Goal: Information Seeking & Learning: Stay updated

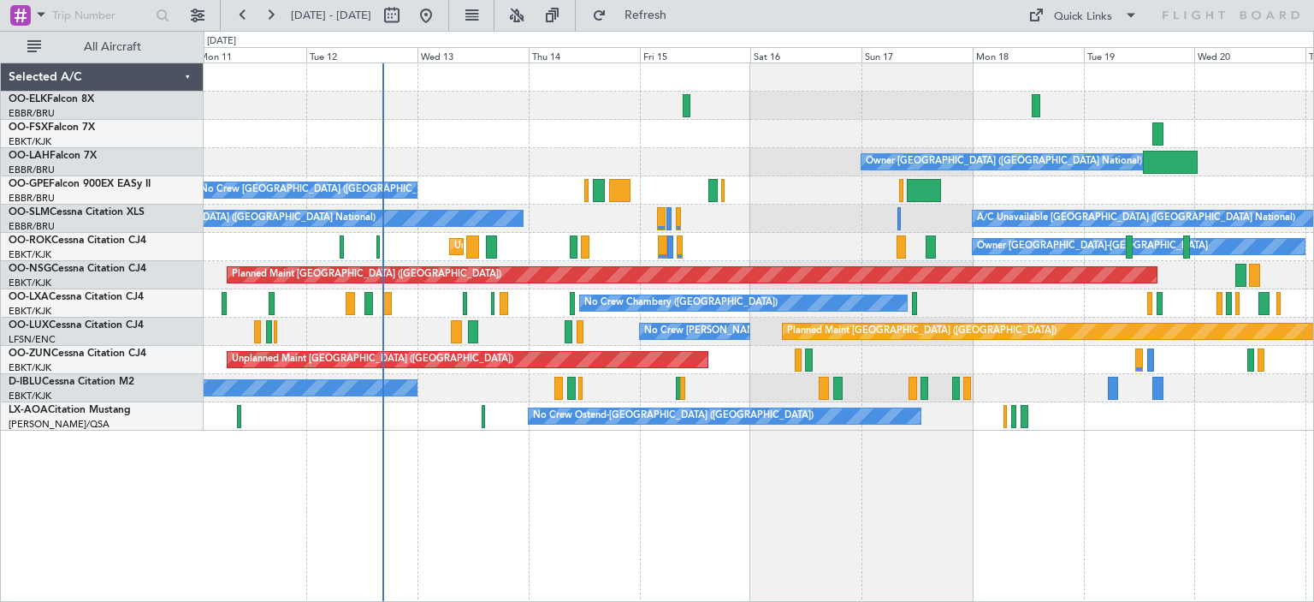
click at [567, 283] on div "Owner [GEOGRAPHIC_DATA] ([GEOGRAPHIC_DATA] National) No Crew [GEOGRAPHIC_DATA] …" at bounding box center [759, 246] width 1110 height 367
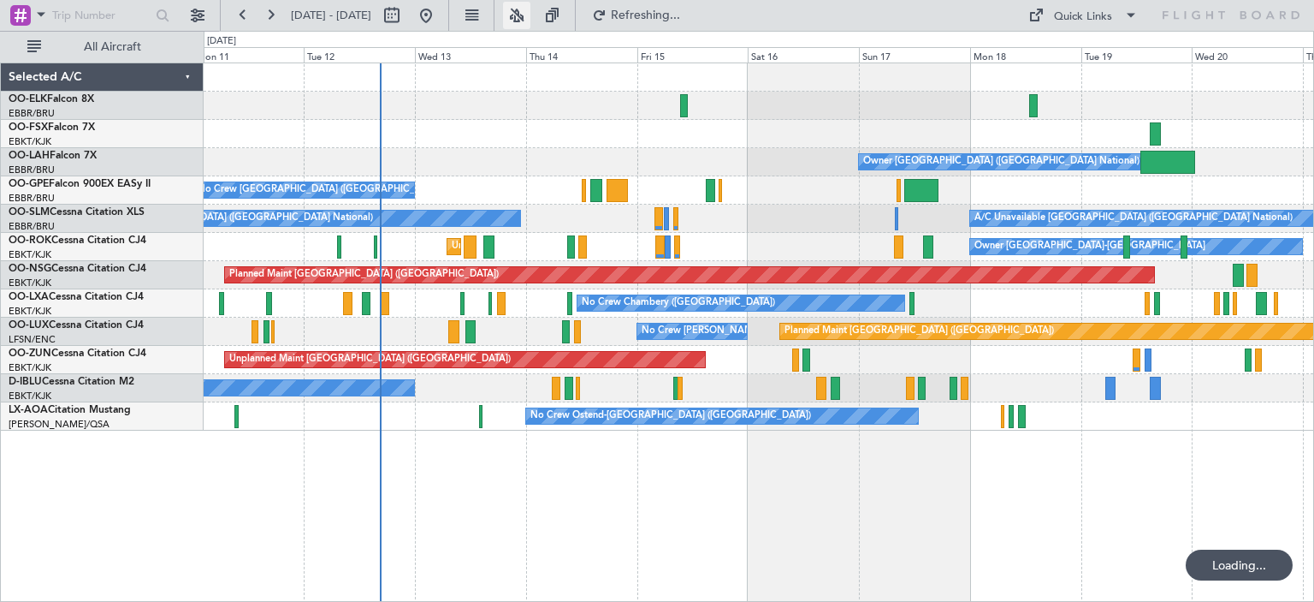
click at [531, 11] on button at bounding box center [516, 15] width 27 height 27
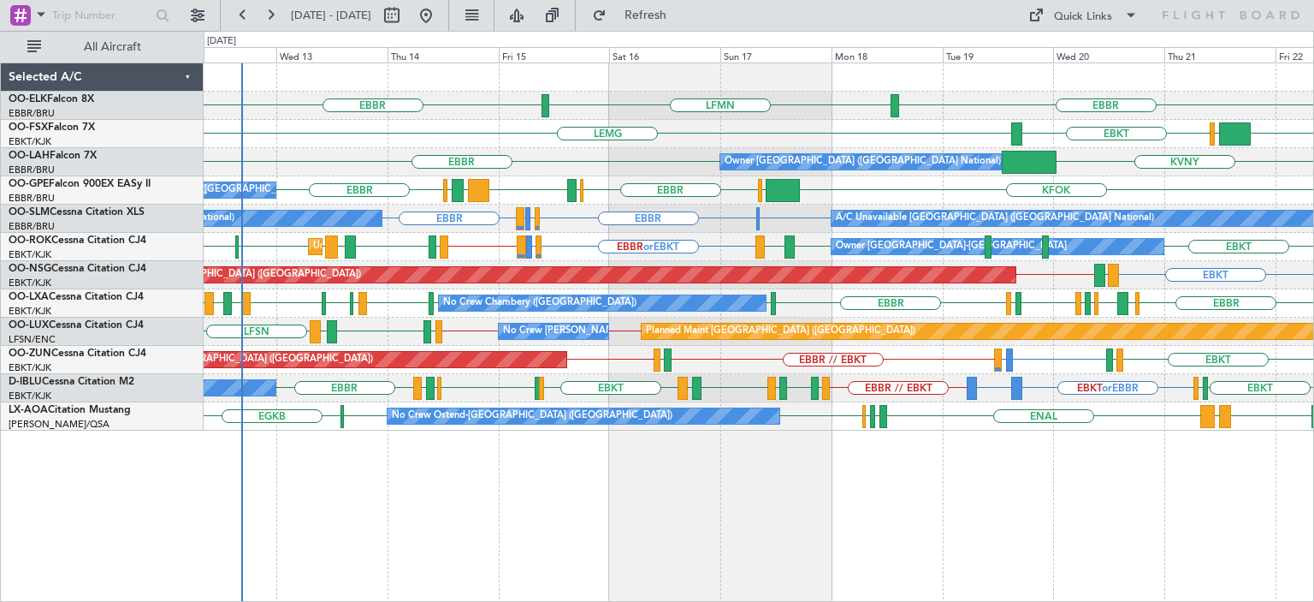
click at [814, 181] on div "EBBR LFMN [GEOGRAPHIC_DATA] [GEOGRAPHIC_DATA] FCOD [GEOGRAPHIC_DATA] EBKT Owner…" at bounding box center [759, 246] width 1110 height 367
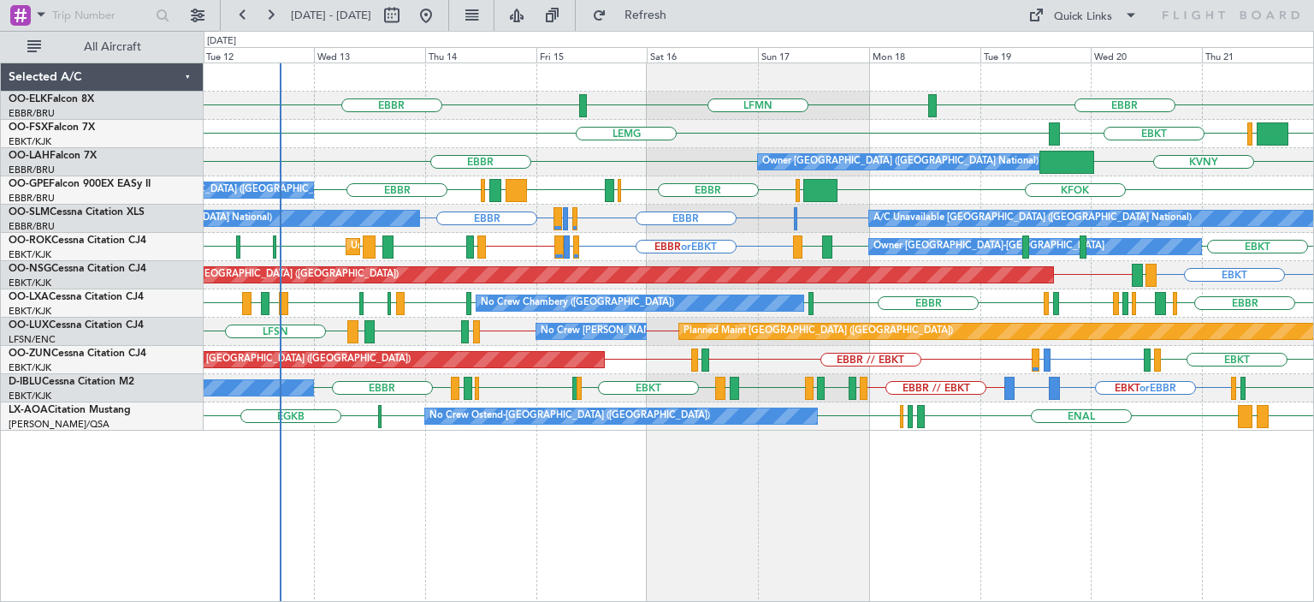
click at [749, 177] on div "EBBR LFMN [GEOGRAPHIC_DATA] [GEOGRAPHIC_DATA] FCOD [GEOGRAPHIC_DATA] EBKT Owner…" at bounding box center [759, 246] width 1110 height 367
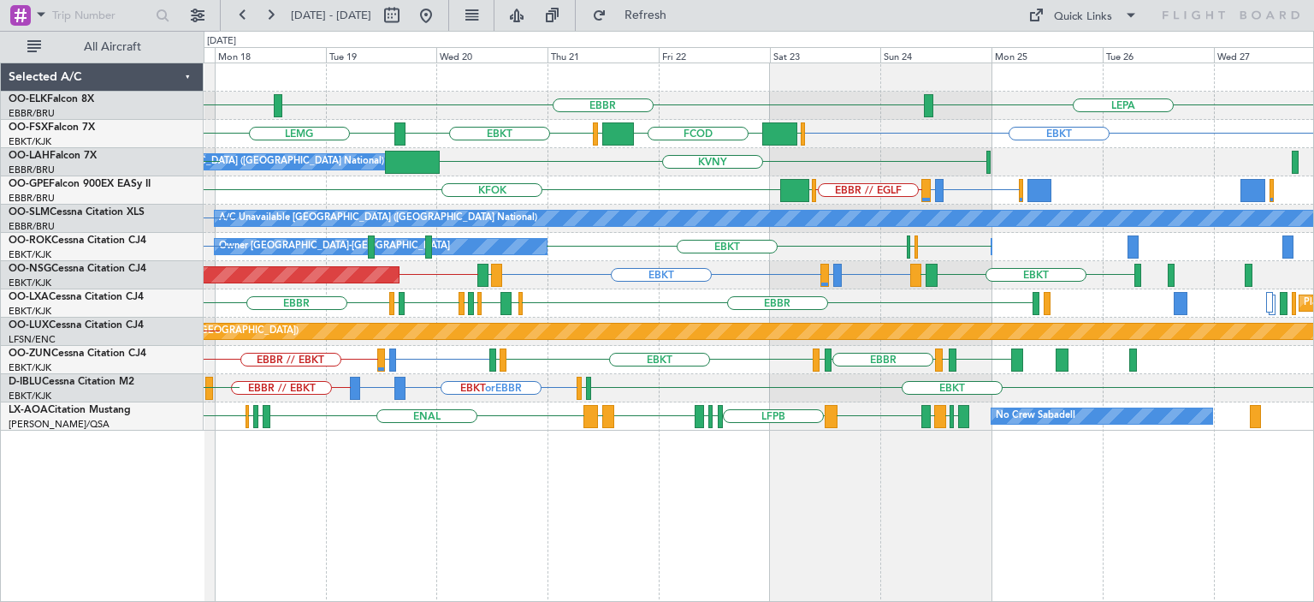
click at [258, 318] on div "LEPA [GEOGRAPHIC_DATA] LFMN EBKT [GEOGRAPHIC_DATA] EGGW FCOD [GEOGRAPHIC_DATA] …" at bounding box center [759, 246] width 1110 height 367
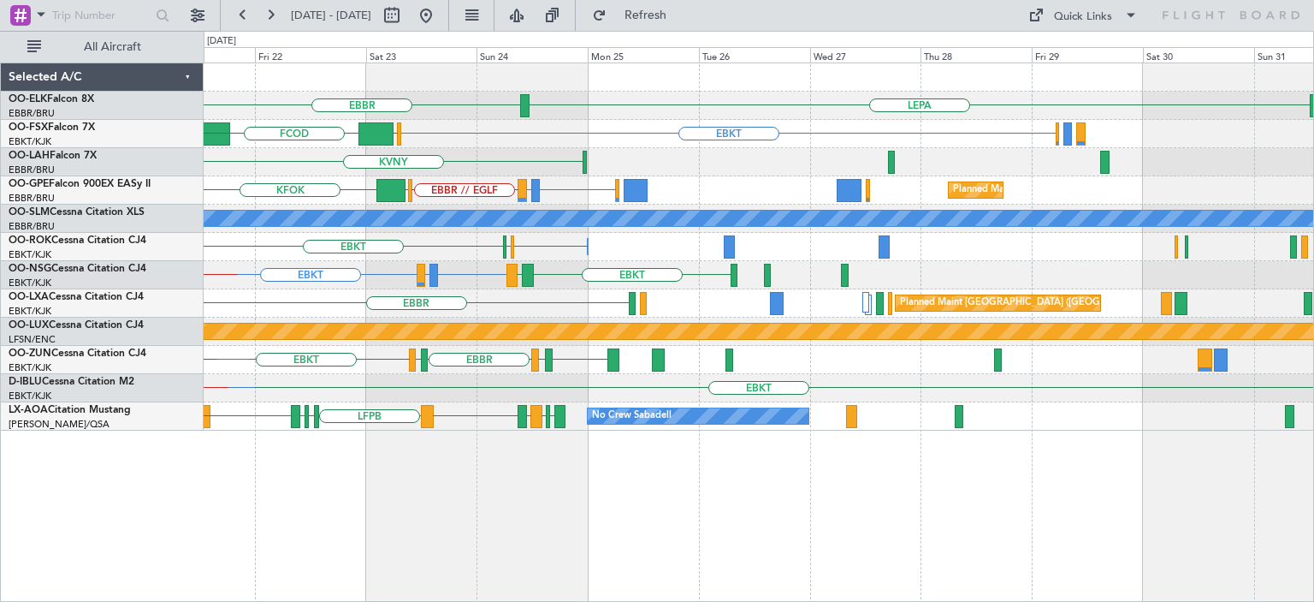
click at [598, 292] on div "LEPA [GEOGRAPHIC_DATA] EBKT EGGW FCOD [GEOGRAPHIC_DATA] EBKT [GEOGRAPHIC_DATA] …" at bounding box center [759, 246] width 1110 height 367
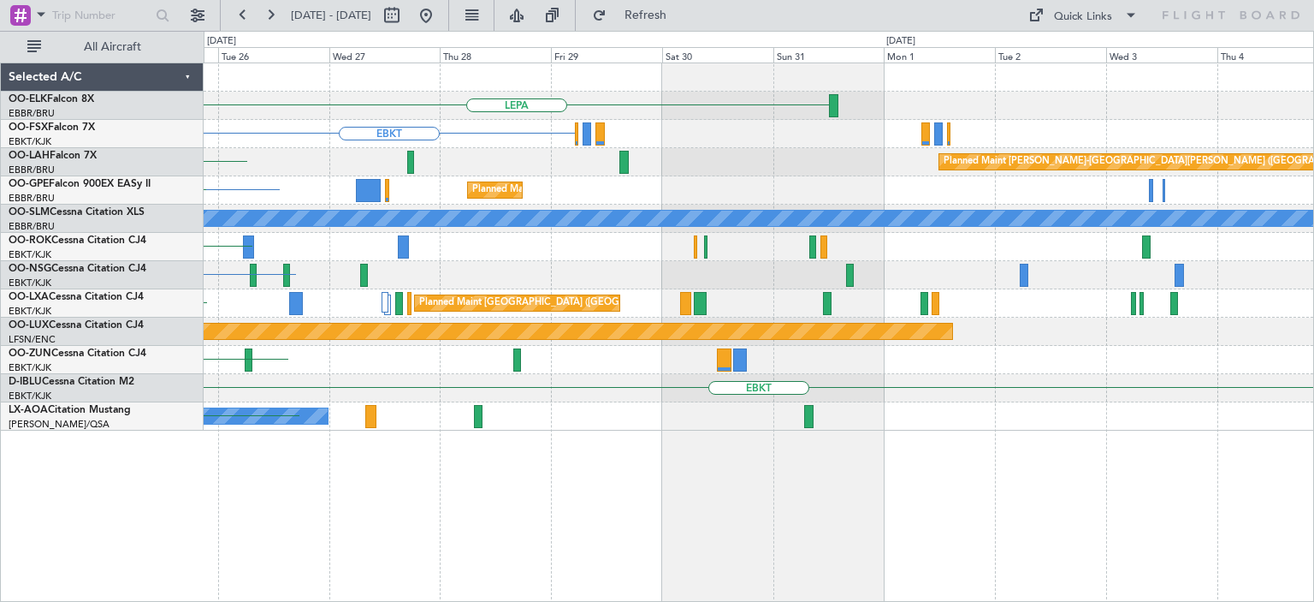
click at [491, 288] on div "EBKT LDSP EBLG or EBKT LIRA or EBKT EBKT" at bounding box center [759, 275] width 1110 height 28
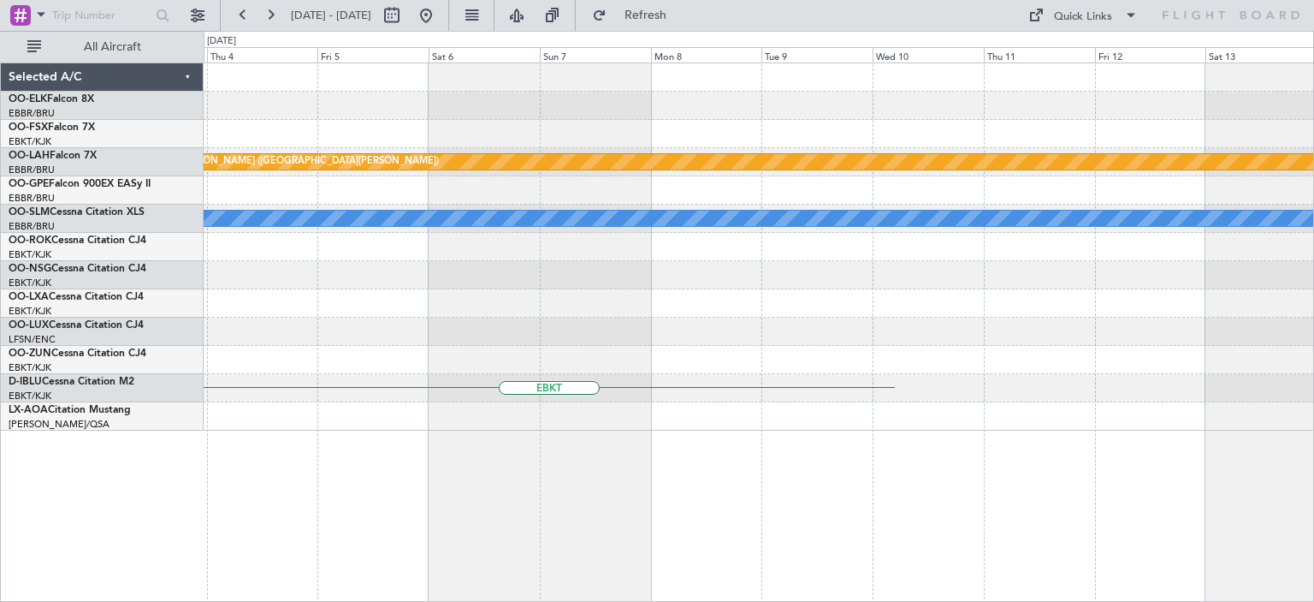
click at [442, 289] on div "Planned Maint [PERSON_NAME]-[GEOGRAPHIC_DATA][PERSON_NAME] ([GEOGRAPHIC_DATA][P…" at bounding box center [759, 246] width 1110 height 367
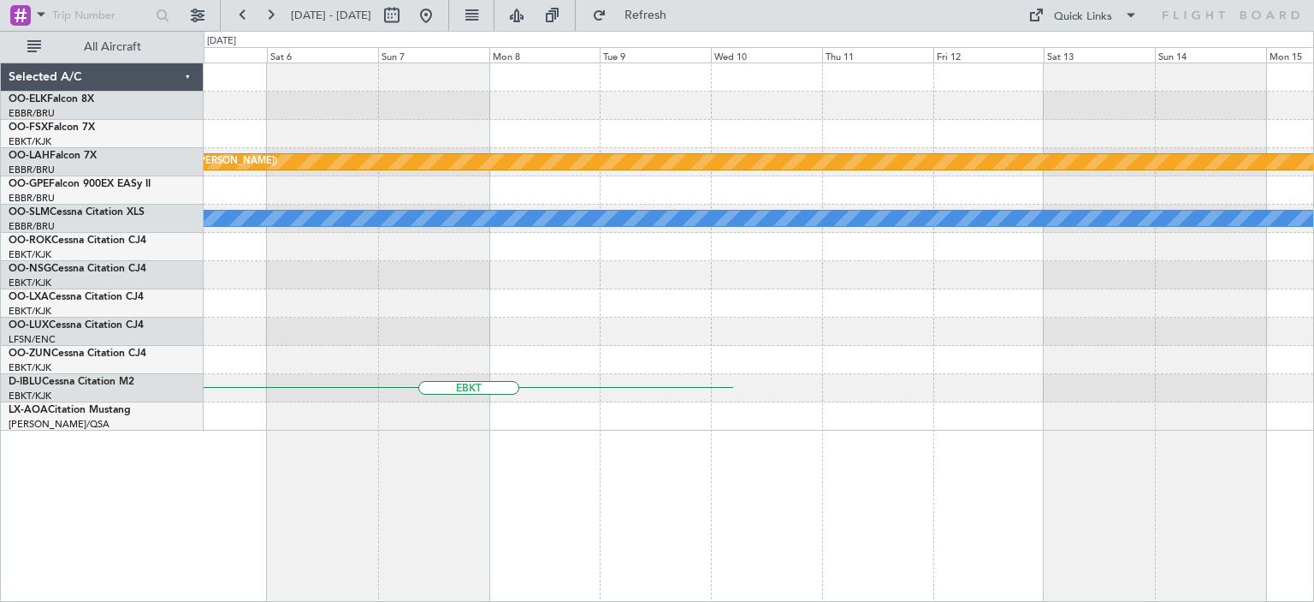
click at [1154, 316] on div at bounding box center [759, 303] width 1110 height 28
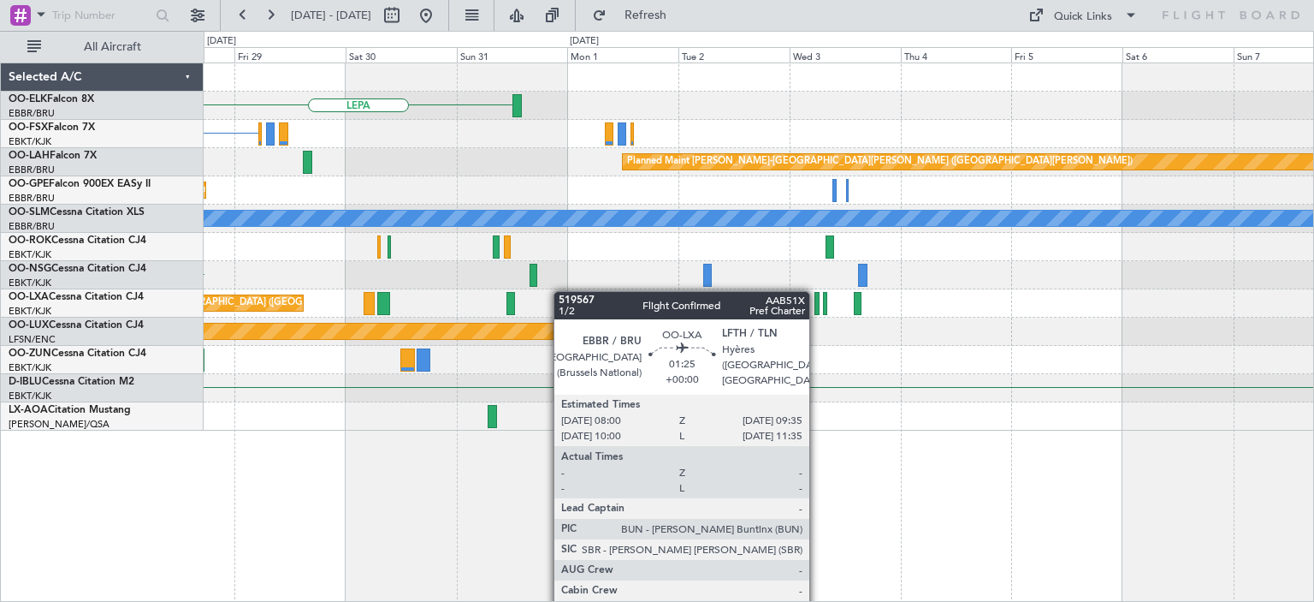
click at [774, 292] on div "Planned Maint [GEOGRAPHIC_DATA] ([GEOGRAPHIC_DATA] National)" at bounding box center [759, 303] width 1110 height 28
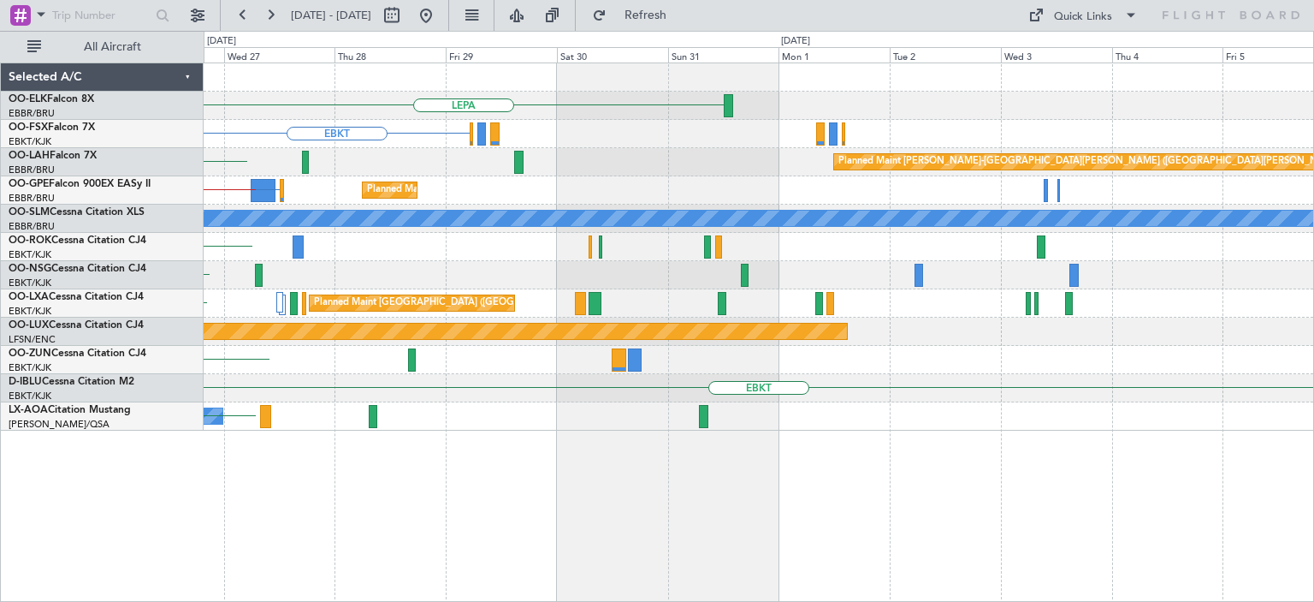
click at [897, 297] on div "Planned Maint [GEOGRAPHIC_DATA] ([GEOGRAPHIC_DATA] National) [GEOGRAPHIC_DATA]" at bounding box center [759, 303] width 1110 height 28
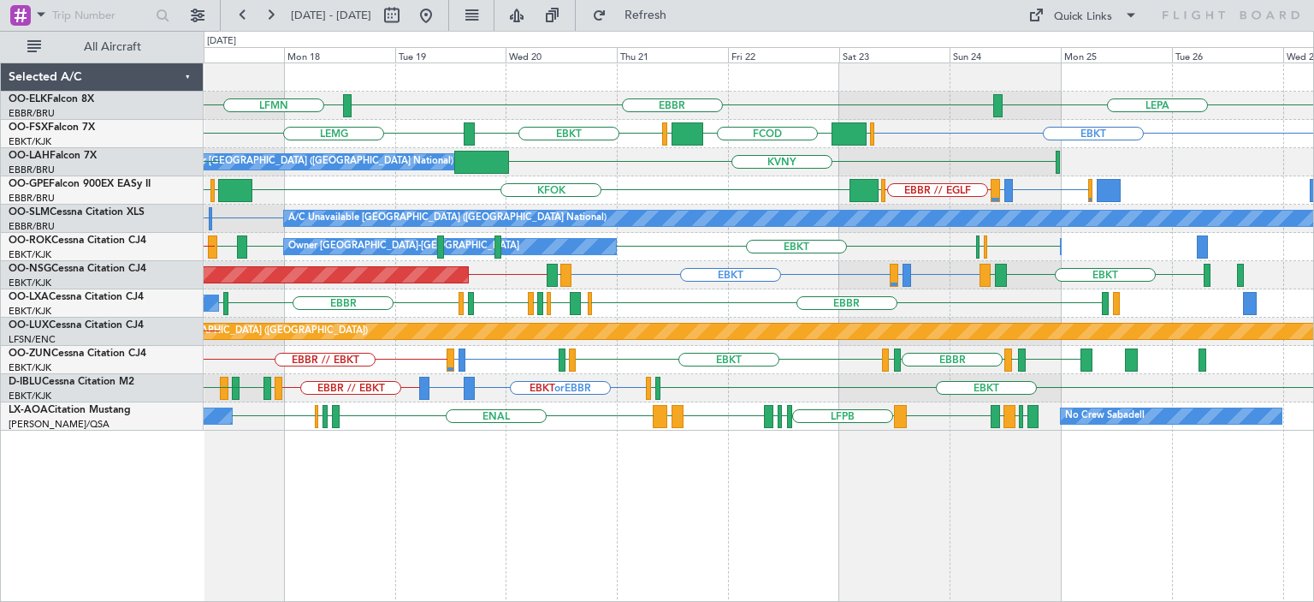
click at [994, 317] on div "LEPA [GEOGRAPHIC_DATA] LFMN [GEOGRAPHIC_DATA] EBKT EGGW FCOD [GEOGRAPHIC_DATA] …" at bounding box center [759, 246] width 1110 height 367
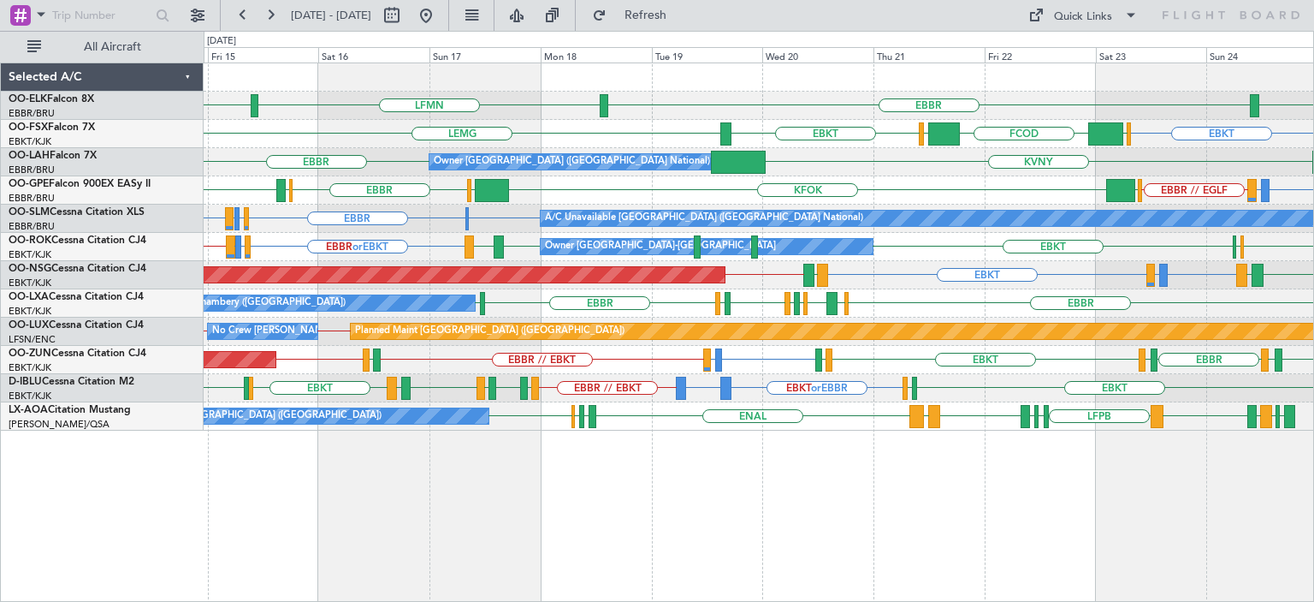
click at [650, 299] on div "LEPA [GEOGRAPHIC_DATA] LFMN [GEOGRAPHIC_DATA] EBKT EGGW FCOD [GEOGRAPHIC_DATA] …" at bounding box center [759, 246] width 1110 height 367
click at [527, 316] on div "LEPA [GEOGRAPHIC_DATA] LFMN [GEOGRAPHIC_DATA] EBKT [GEOGRAPHIC_DATA] EGGW FCOD …" at bounding box center [759, 246] width 1110 height 367
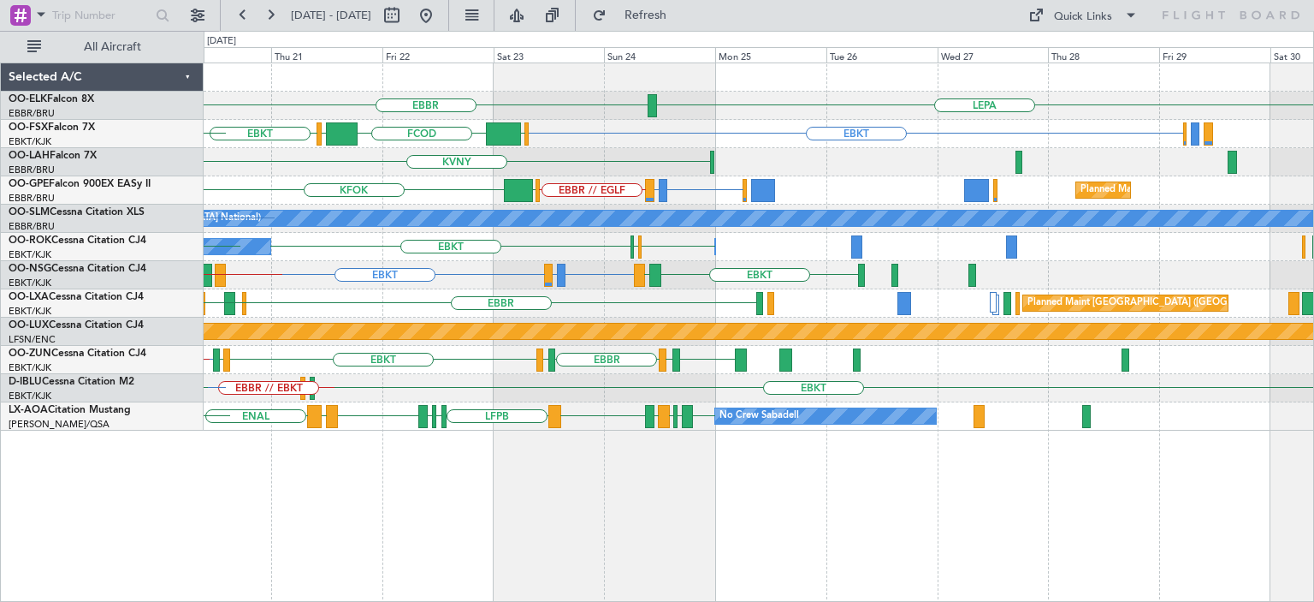
click at [454, 323] on div "LEPA [GEOGRAPHIC_DATA] LFMN EBKT EGGW FCOD [GEOGRAPHIC_DATA] EBKT [GEOGRAPHIC_D…" at bounding box center [759, 246] width 1110 height 367
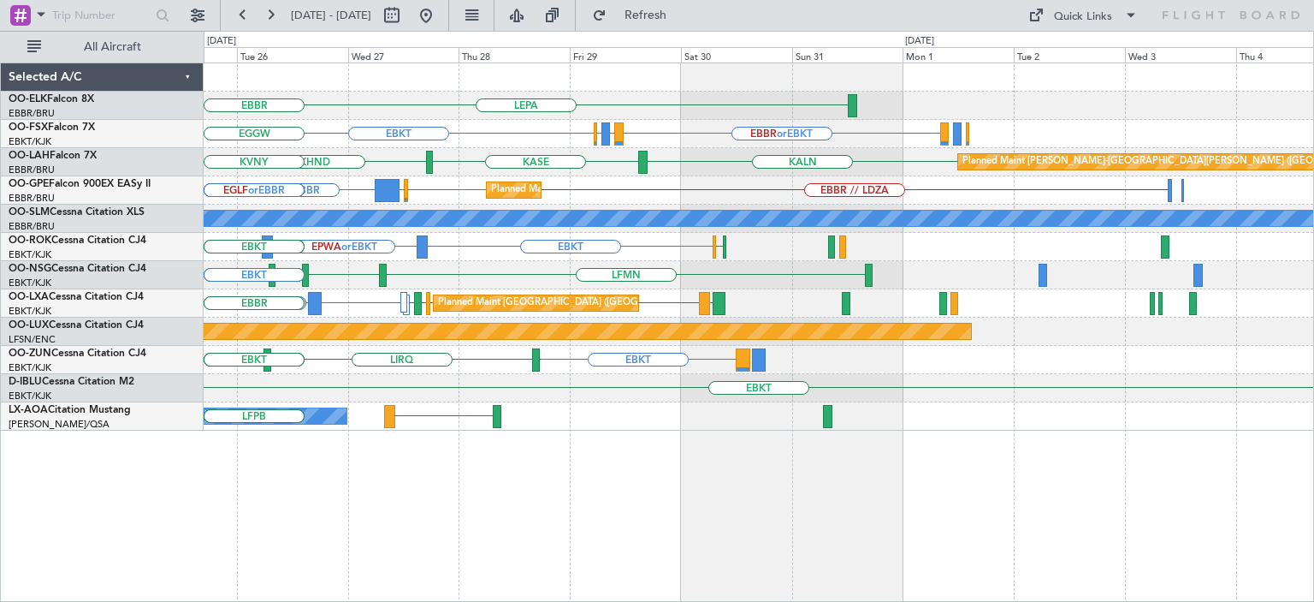
click at [967, 309] on div "Planned Maint [GEOGRAPHIC_DATA] ([GEOGRAPHIC_DATA] National) LICC or EBKT LICC …" at bounding box center [759, 303] width 1110 height 28
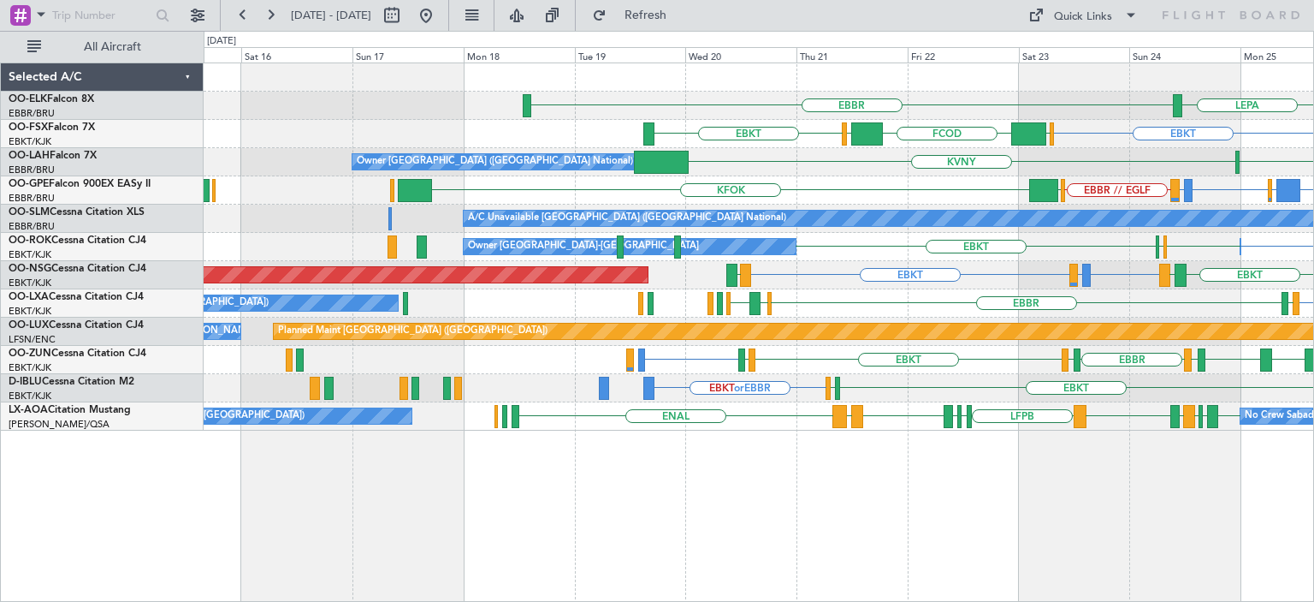
click at [914, 331] on div "LEPA [GEOGRAPHIC_DATA] EBKT EGGW FCOD [GEOGRAPHIC_DATA] EBKT KHND KVNY Owner [G…" at bounding box center [759, 246] width 1110 height 367
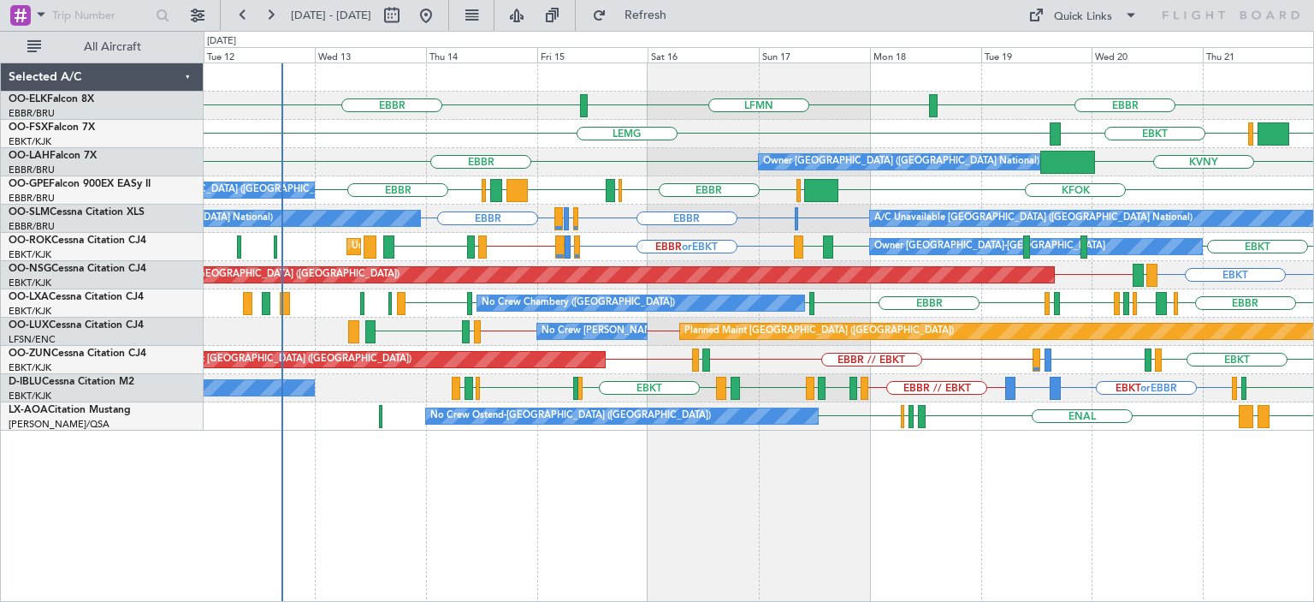
click at [673, 288] on div "LFMN [GEOGRAPHIC_DATA] [GEOGRAPHIC_DATA] [GEOGRAPHIC_DATA] EBKT [GEOGRAPHIC_DAT…" at bounding box center [759, 246] width 1110 height 367
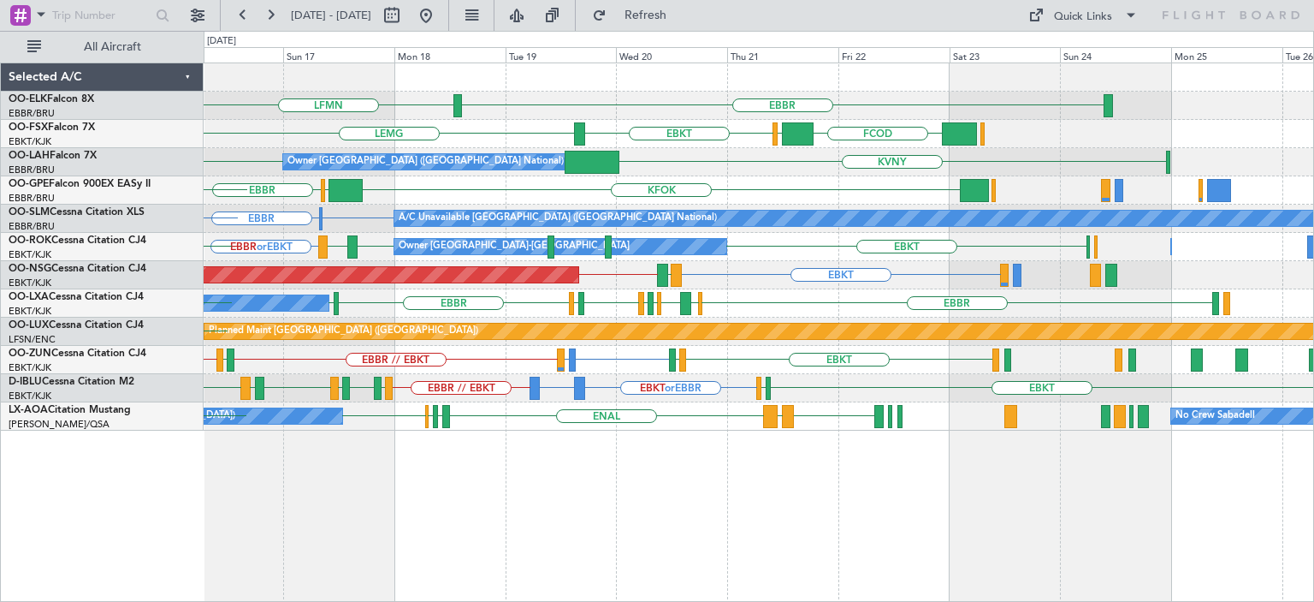
click at [468, 311] on div "EBBR LFMN [GEOGRAPHIC_DATA] [GEOGRAPHIC_DATA] FCOD [GEOGRAPHIC_DATA] EBKT KVNY …" at bounding box center [759, 246] width 1110 height 367
